Goal: Information Seeking & Learning: Learn about a topic

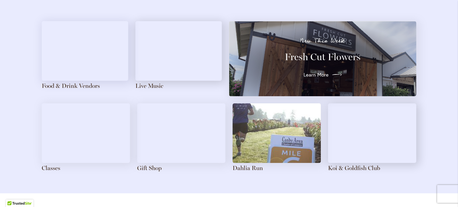
scroll to position [660, 0]
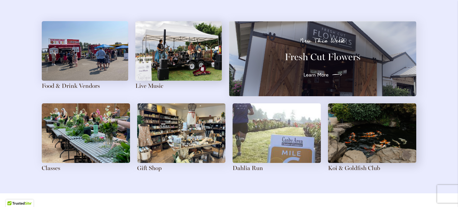
click at [323, 74] on span "Learn More" at bounding box center [316, 74] width 25 height 7
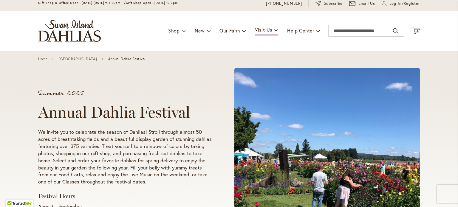
scroll to position [25, 0]
